Goal: Information Seeking & Learning: Check status

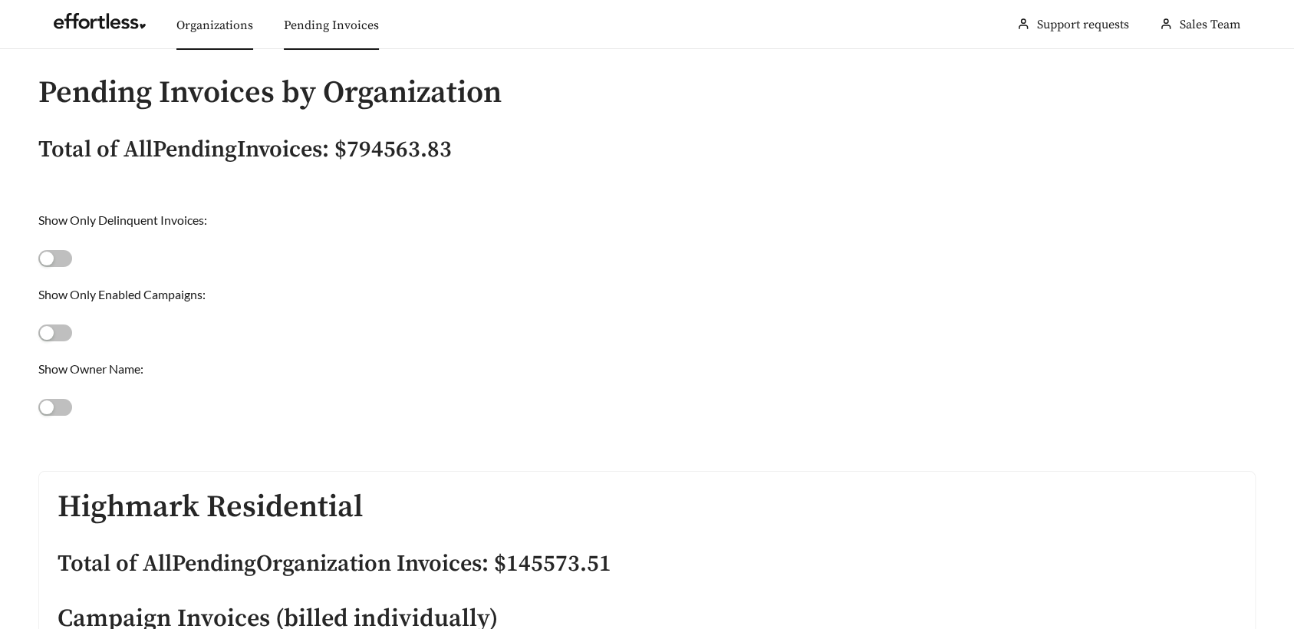
click at [206, 23] on link "Organizations" at bounding box center [214, 25] width 77 height 15
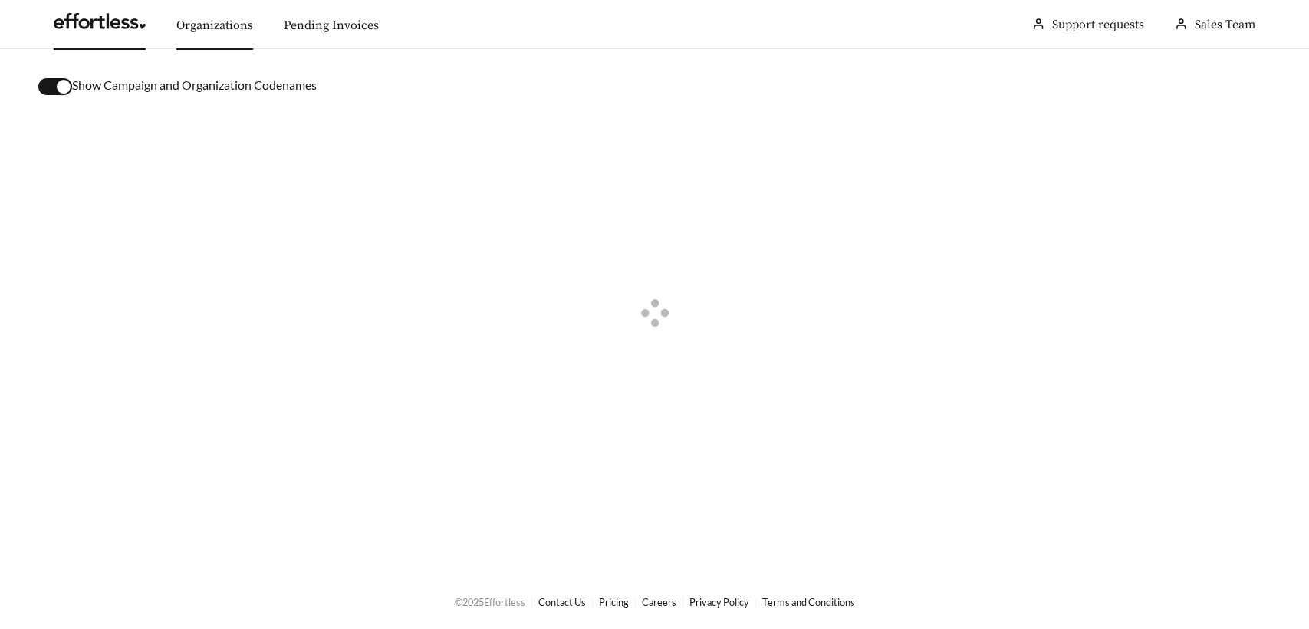
click at [121, 33] on link at bounding box center [100, 25] width 92 height 15
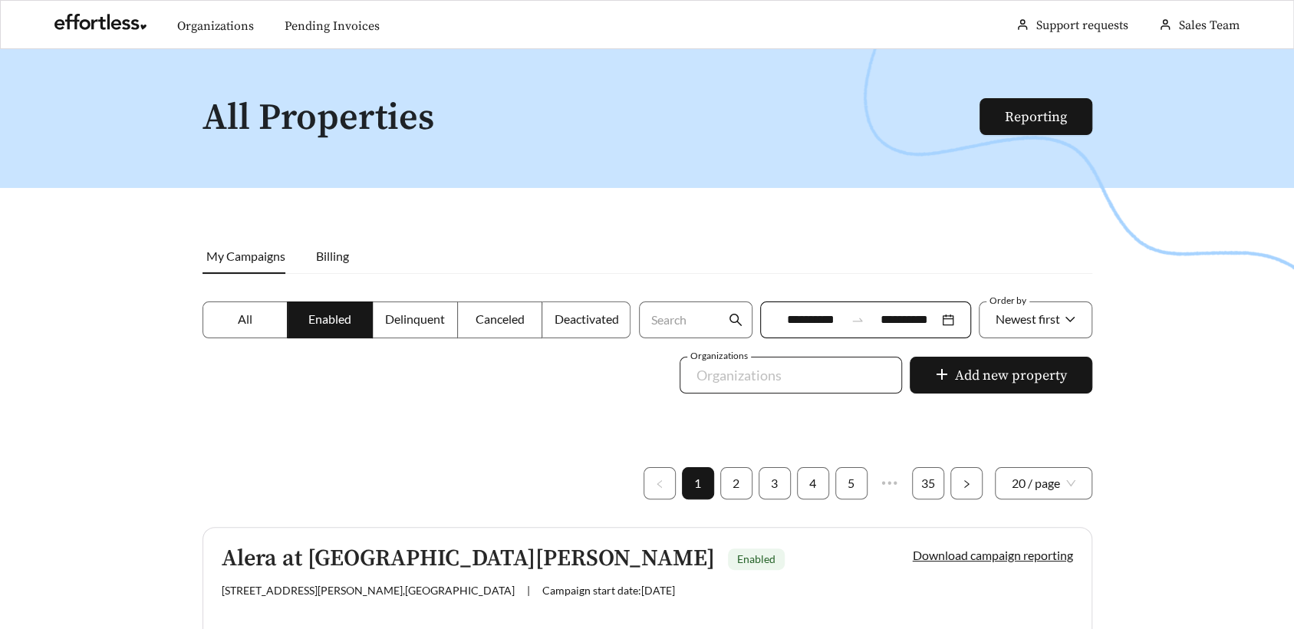
click at [723, 376] on div at bounding box center [779, 375] width 187 height 25
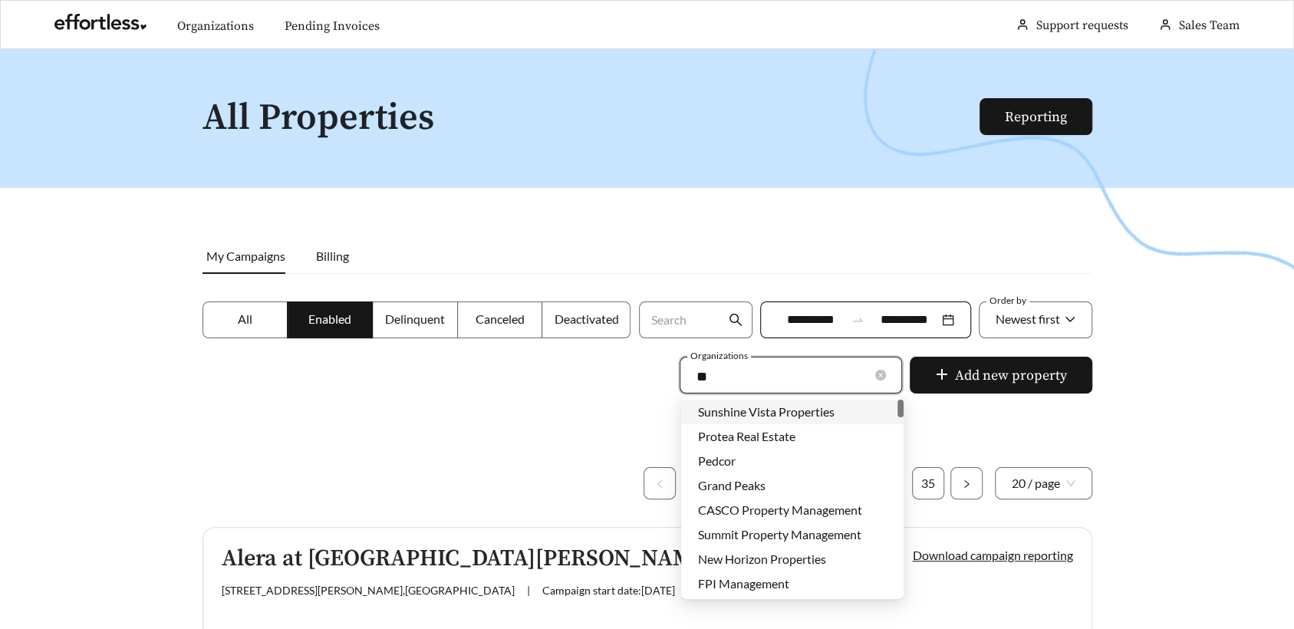
type input "***"
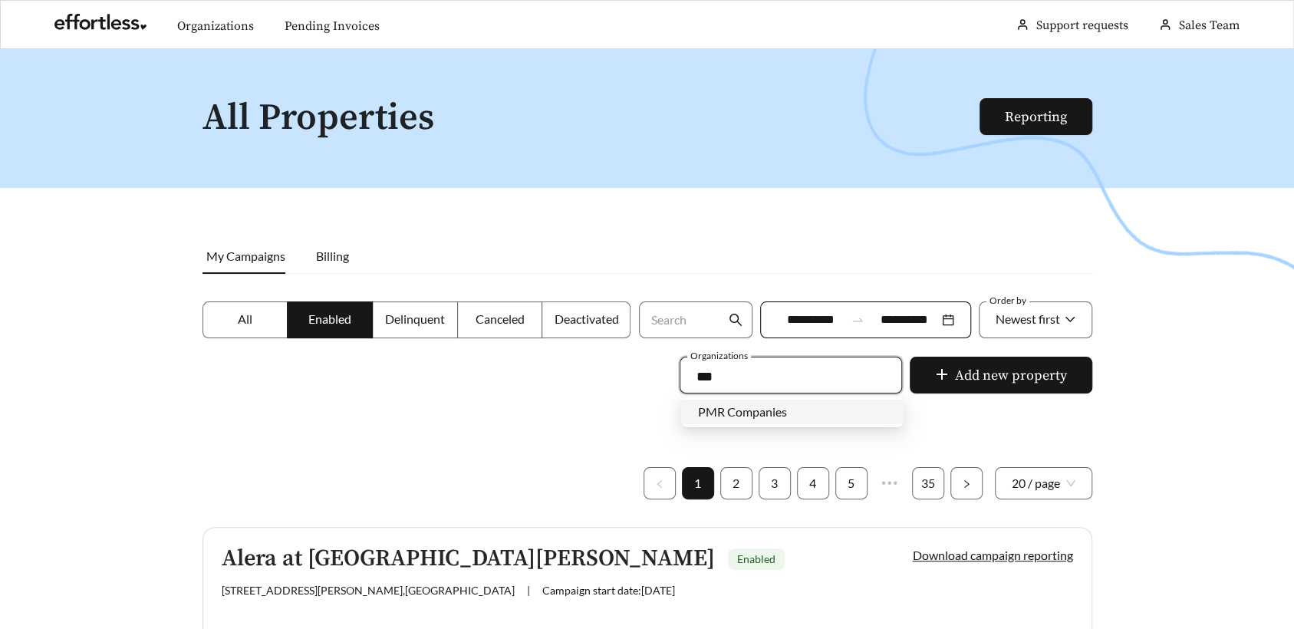
click at [794, 417] on div "PMR Companies" at bounding box center [792, 411] width 189 height 17
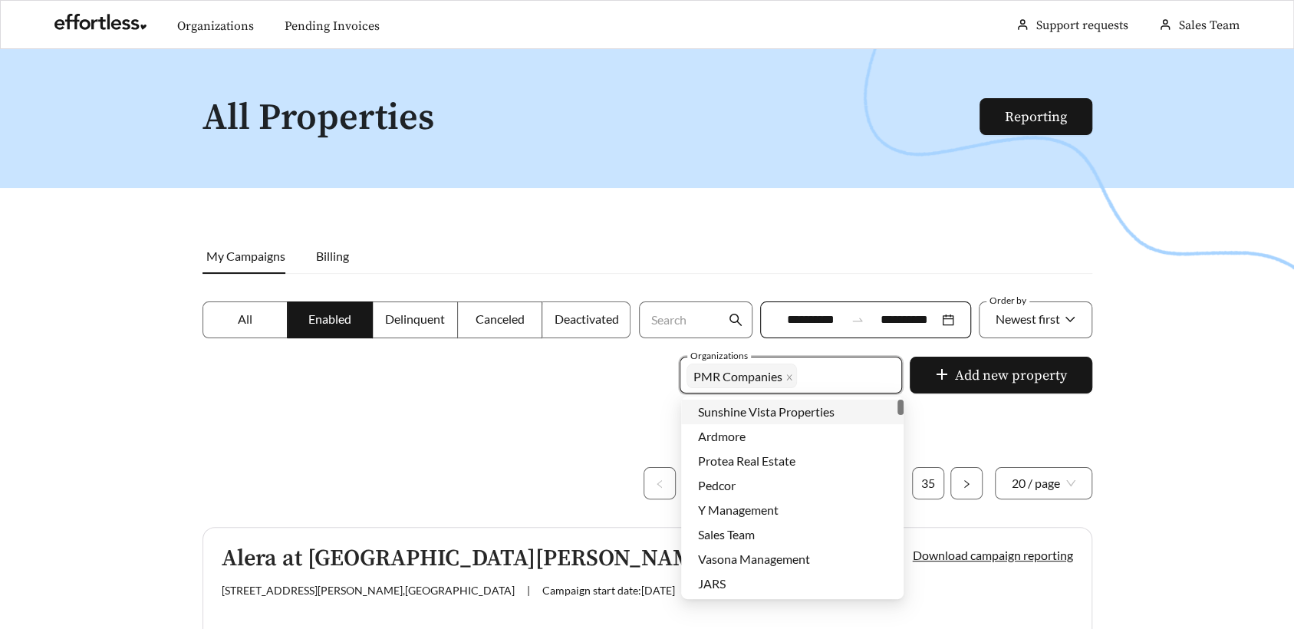
click at [522, 396] on div at bounding box center [647, 363] width 1294 height 629
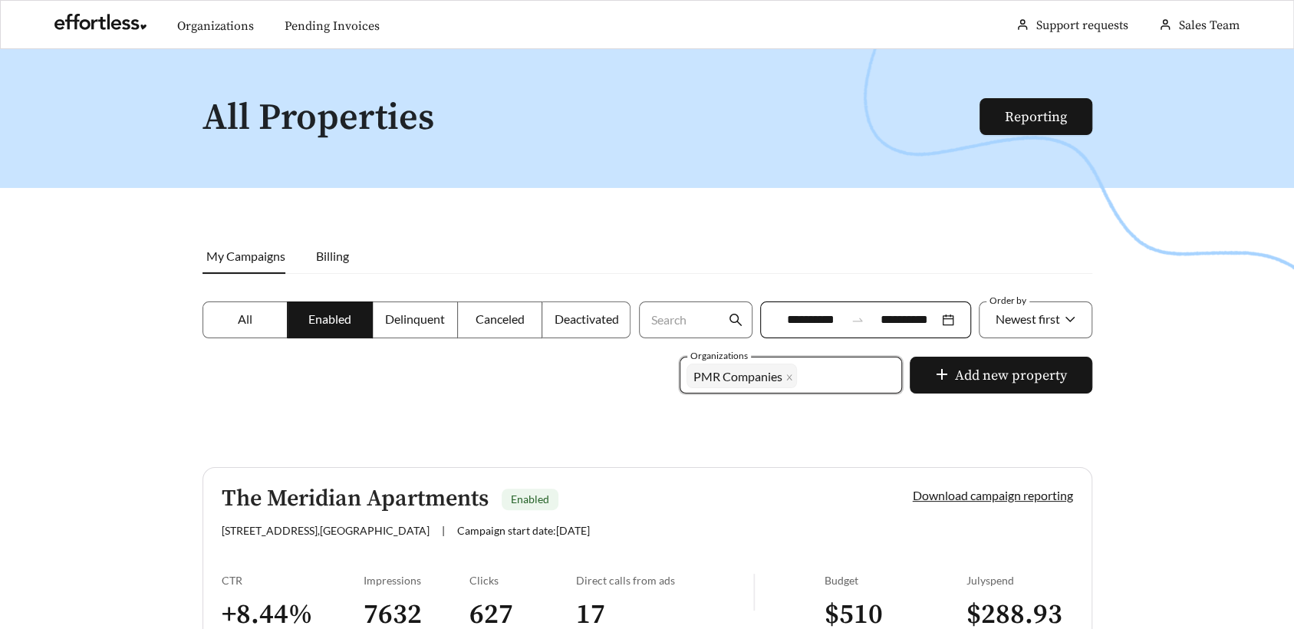
click at [499, 321] on span "Canceled" at bounding box center [499, 318] width 49 height 15
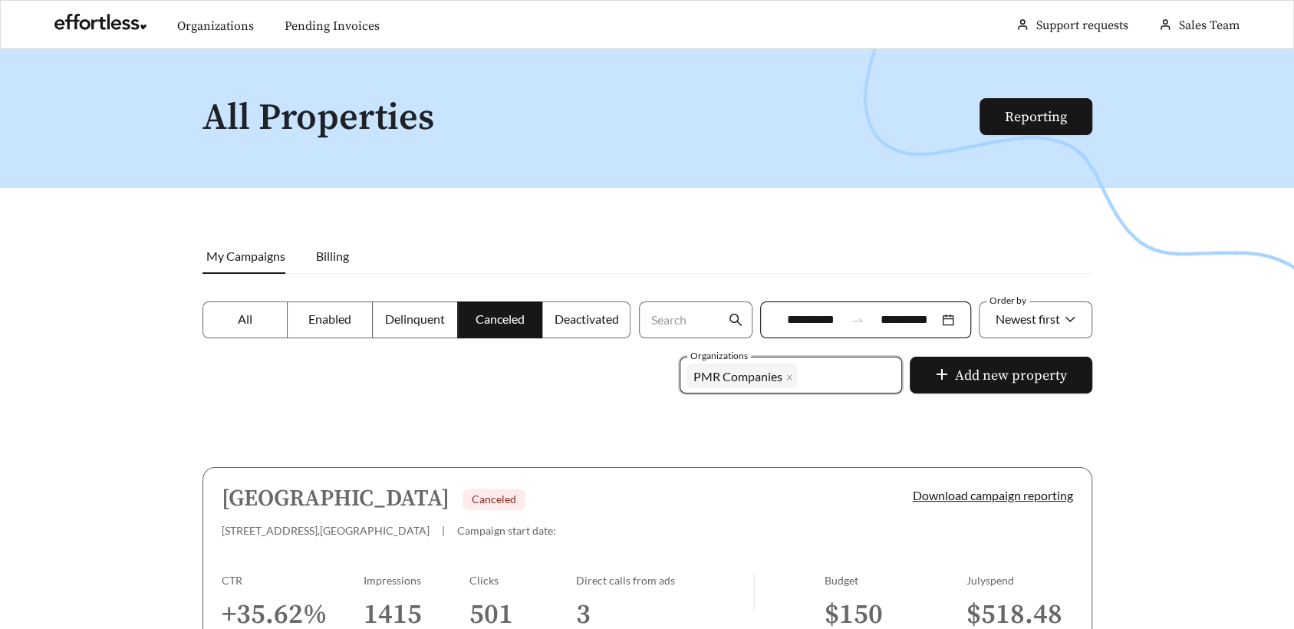
click at [573, 330] on label "Deactivated" at bounding box center [586, 319] width 88 height 37
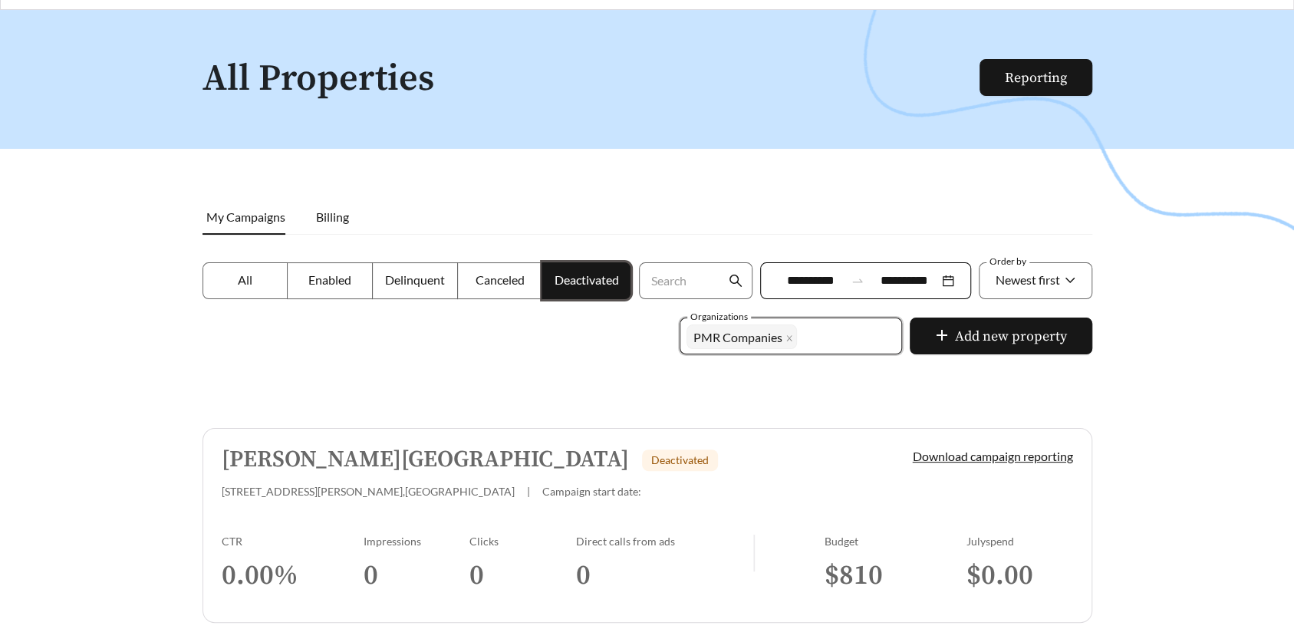
scroll to position [112, 0]
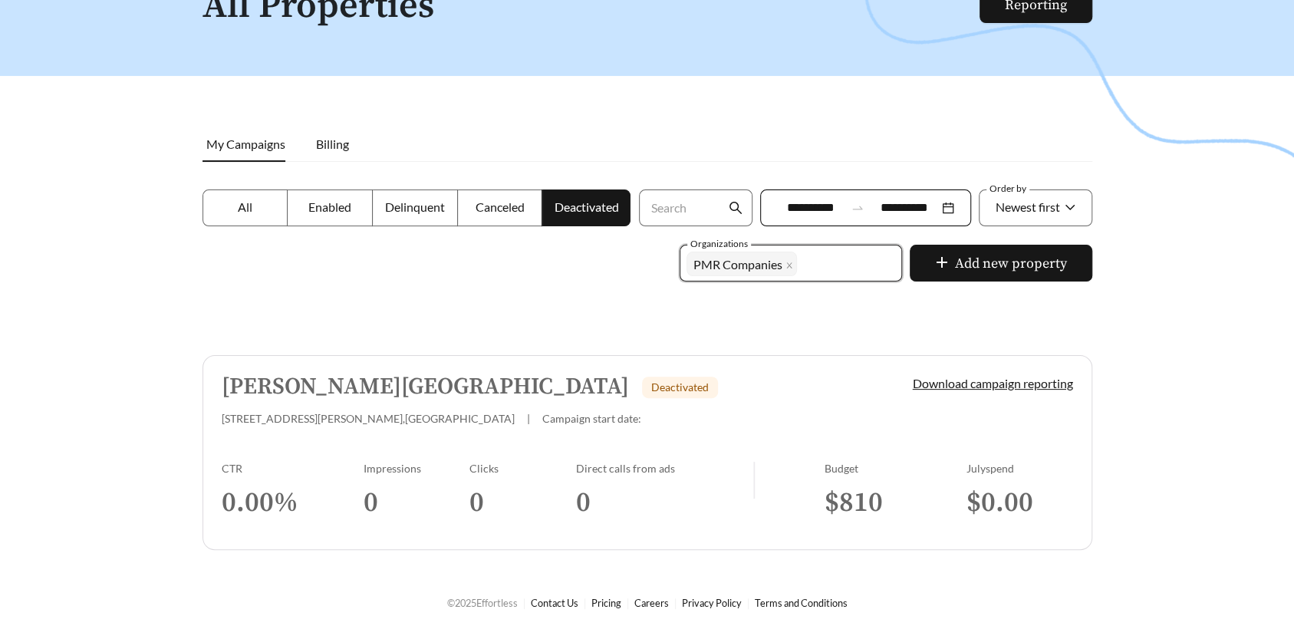
click at [328, 213] on label "Enabled" at bounding box center [330, 207] width 85 height 37
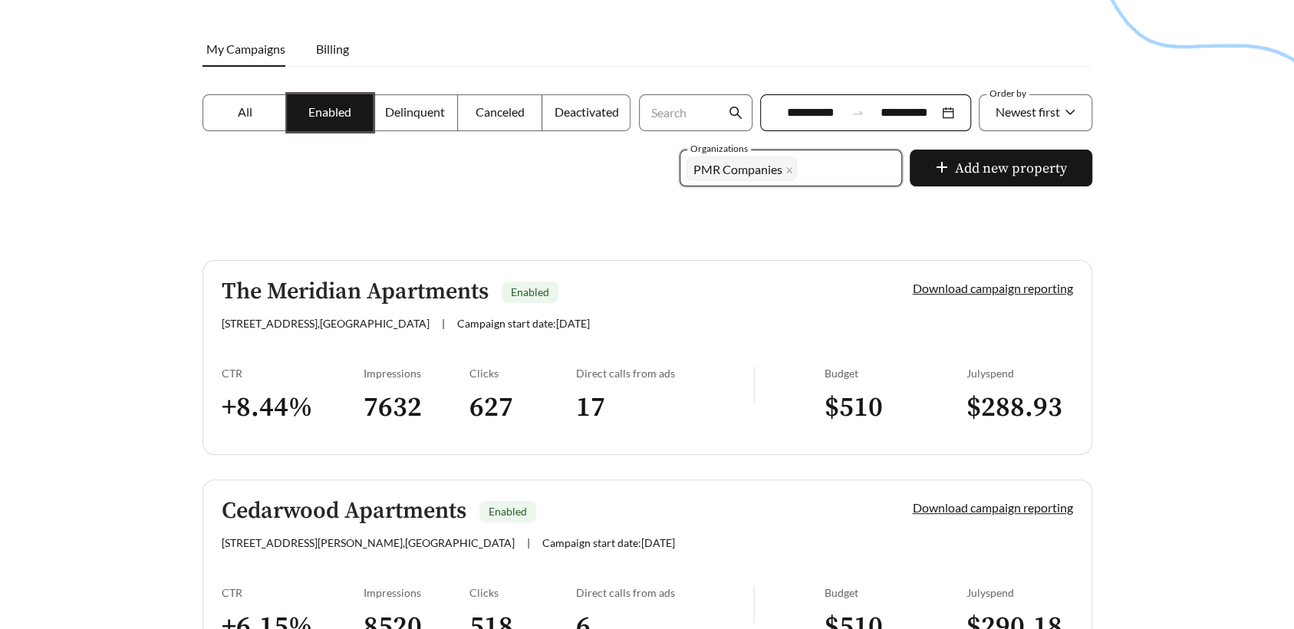
scroll to position [202, 0]
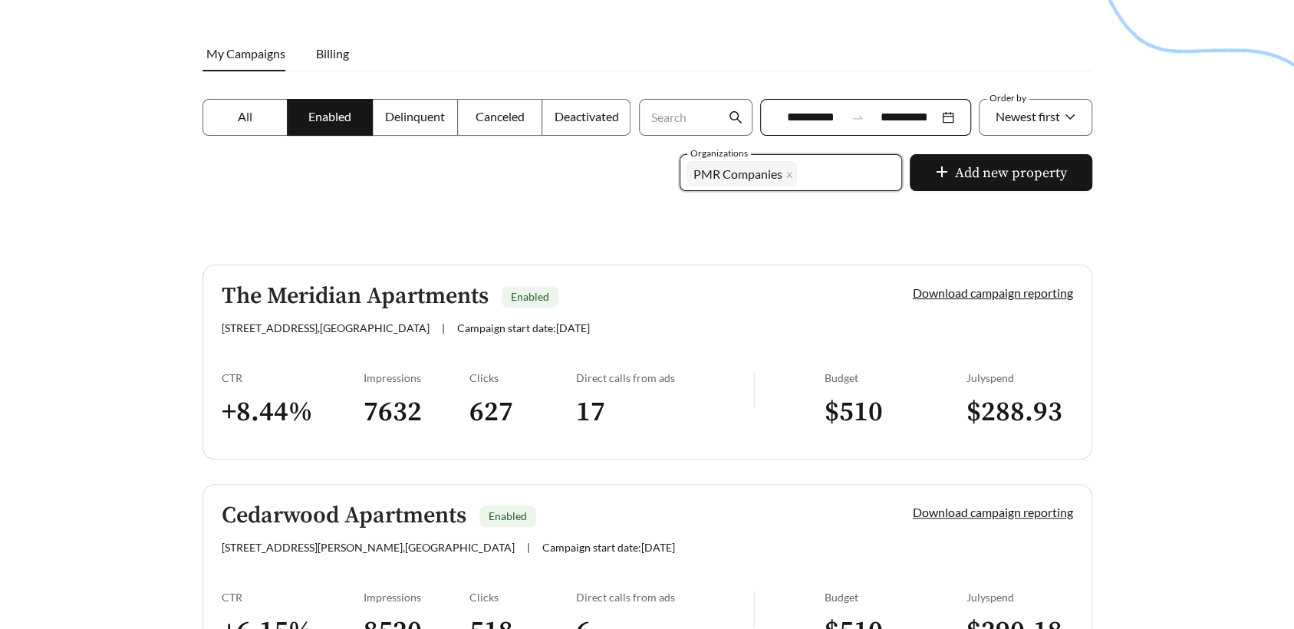
click at [579, 127] on label "Deactivated" at bounding box center [586, 117] width 88 height 37
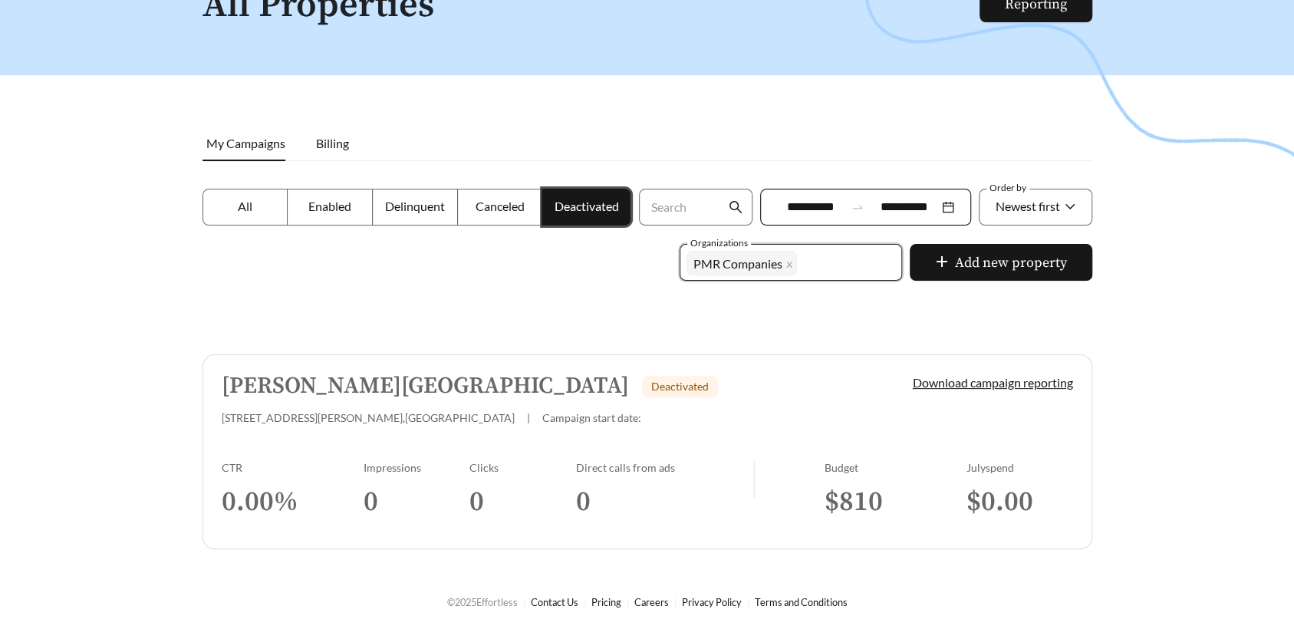
scroll to position [112, 0]
drag, startPoint x: 500, startPoint y: 202, endPoint x: 649, endPoint y: 238, distance: 153.6
click at [500, 202] on span "Canceled" at bounding box center [499, 206] width 49 height 15
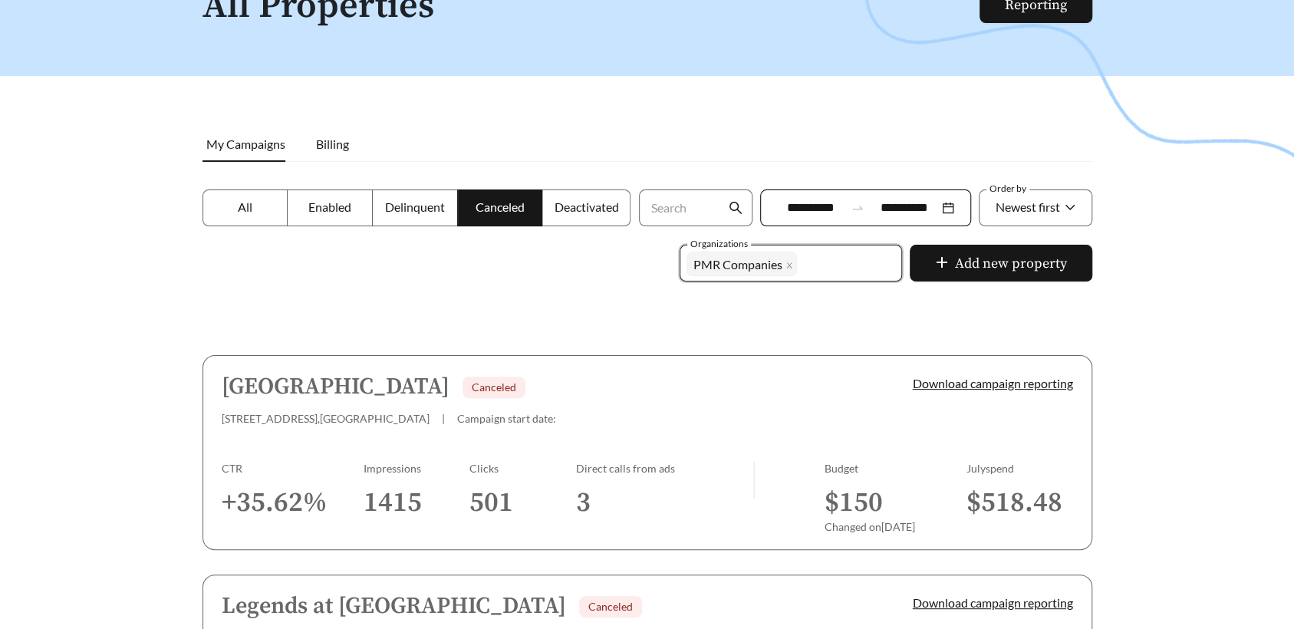
click at [1221, 373] on div at bounding box center [647, 251] width 1294 height 629
